Goal: Task Accomplishment & Management: Complete application form

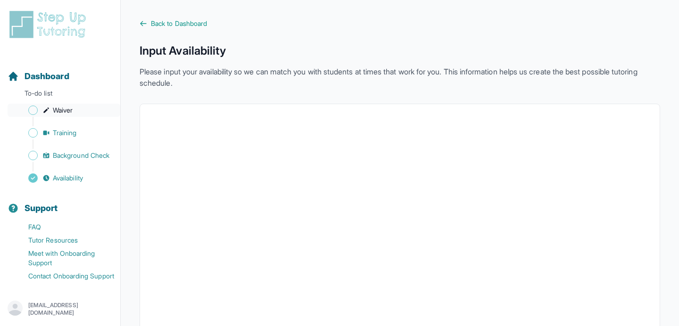
click at [73, 115] on span "Waiver" at bounding box center [63, 110] width 20 height 9
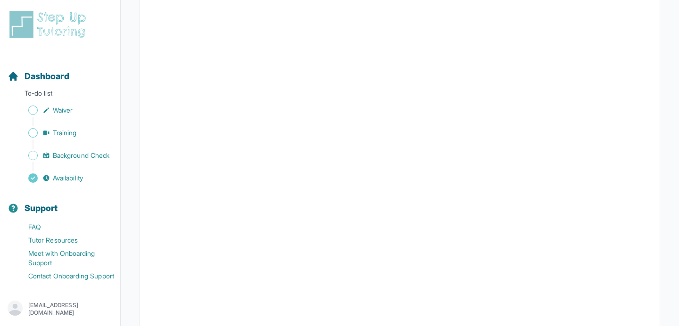
scroll to position [1377, 0]
click at [59, 119] on div "Sidebar" at bounding box center [62, 121] width 109 height 9
click at [57, 129] on span "Training" at bounding box center [65, 132] width 24 height 9
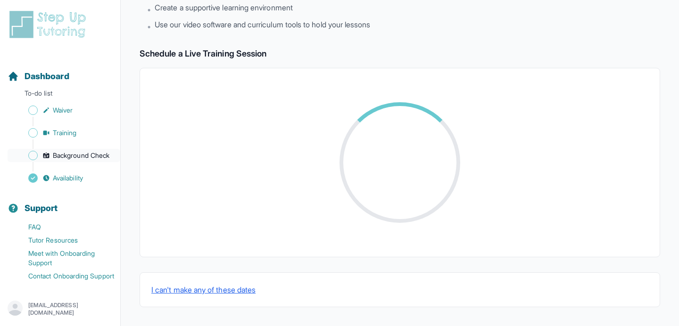
scroll to position [338, 0]
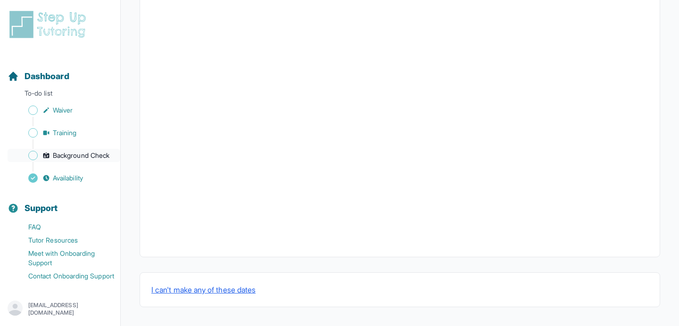
click at [67, 155] on span "Background Check" at bounding box center [81, 155] width 57 height 9
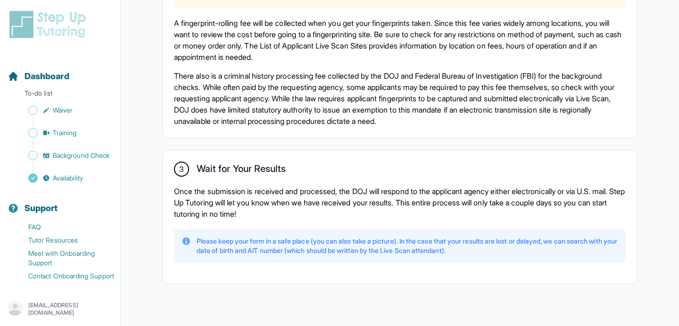
scroll to position [691, 0]
